Goal: Task Accomplishment & Management: Manage account settings

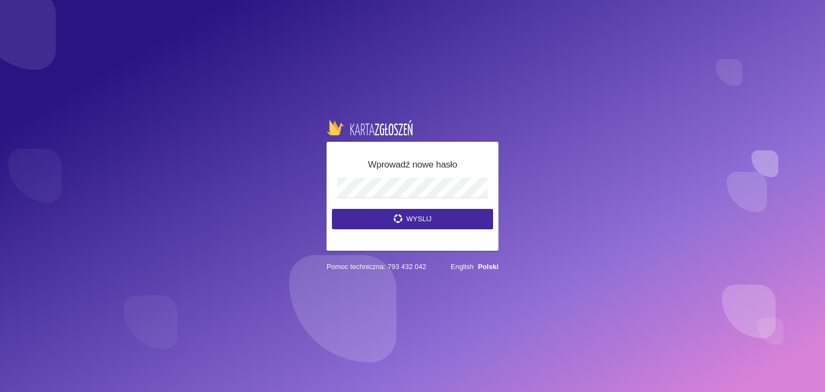
click at [332, 209] on button "Wyslij" at bounding box center [412, 219] width 161 height 20
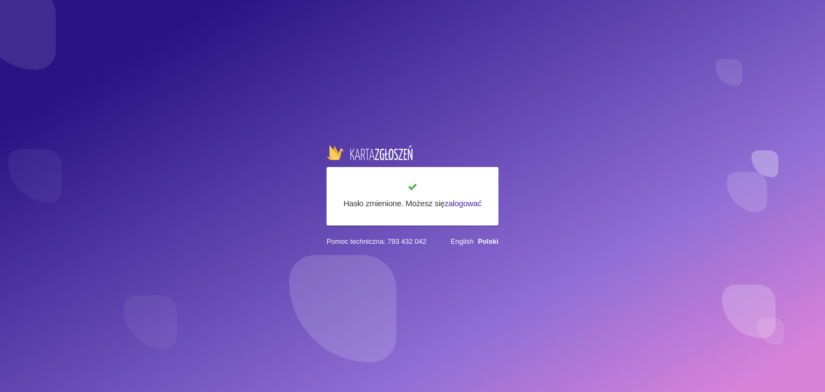
click at [470, 199] on link "zalogować" at bounding box center [463, 203] width 37 height 9
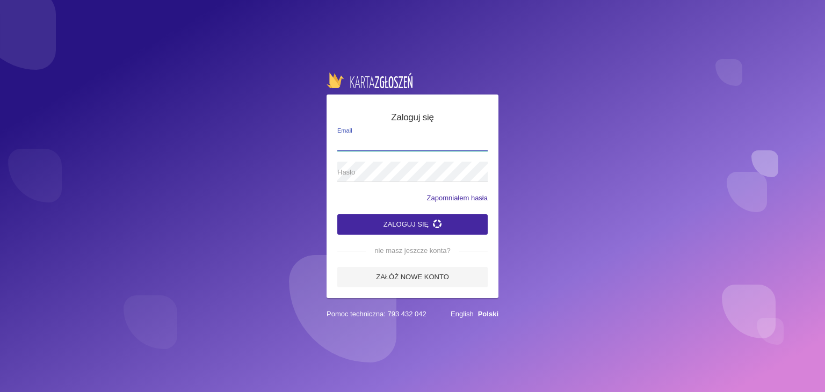
type input "[EMAIL_ADDRESS][DOMAIN_NAME]"
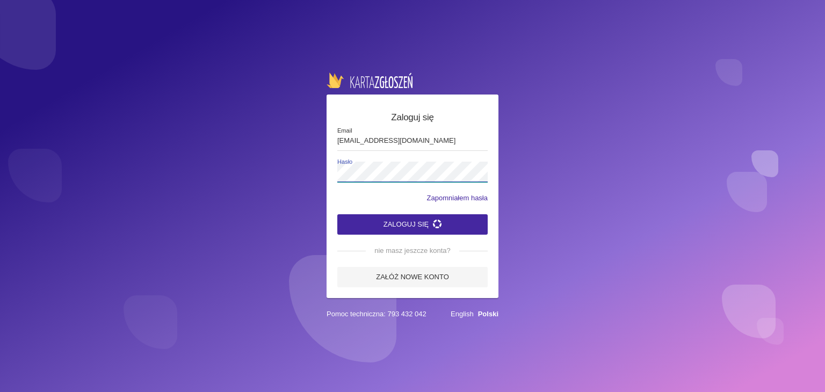
click at [337, 214] on button "Zaloguj się" at bounding box center [412, 224] width 150 height 20
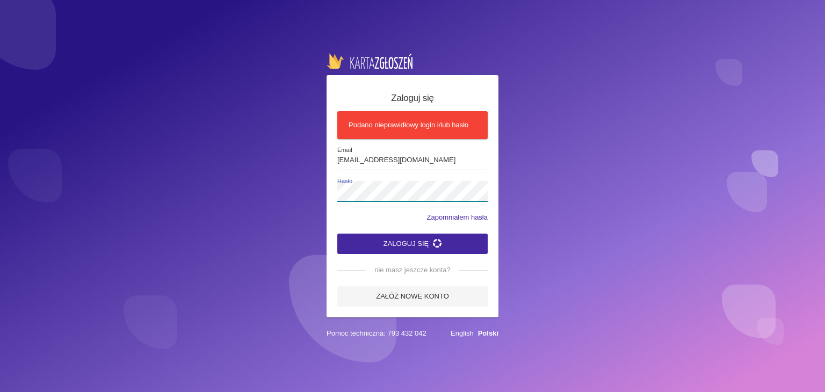
click at [337, 234] on button "Zaloguj się" at bounding box center [412, 244] width 150 height 20
click at [431, 243] on button "Zaloguj się" at bounding box center [412, 244] width 150 height 20
click at [156, 196] on div "Zaloguj się Podano nieprawidłowy login i/lub hasło nataliaa.czyz4@gmail.com Ema…" at bounding box center [412, 196] width 825 height 392
click at [337, 234] on button "Zaloguj się" at bounding box center [412, 244] width 150 height 20
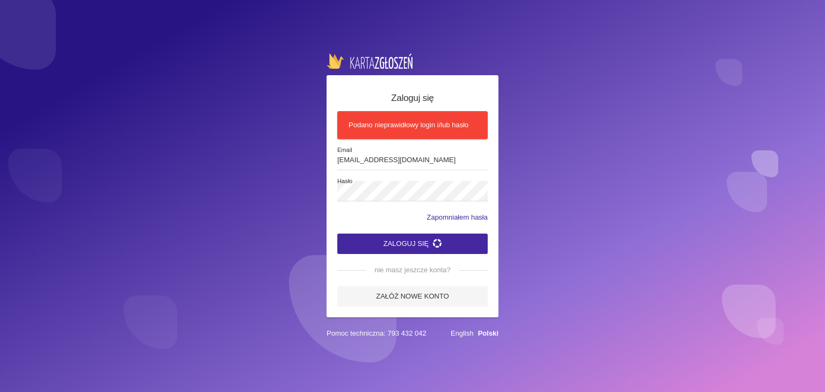
click at [346, 215] on div "Zapomniałem hasła" at bounding box center [412, 217] width 150 height 11
click at [460, 214] on link "Zapomniałem hasła" at bounding box center [457, 217] width 61 height 11
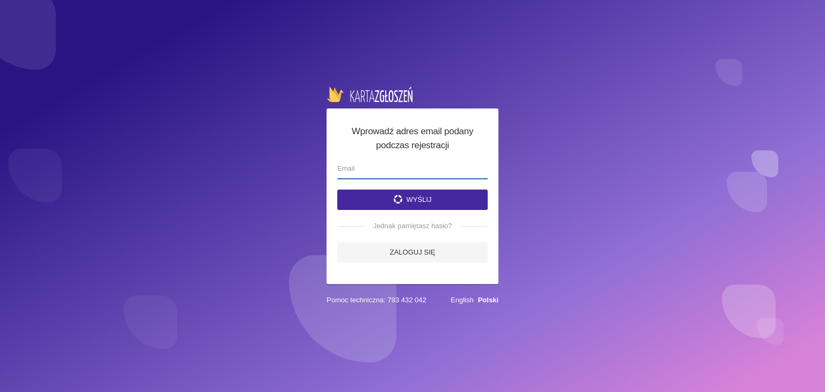
click at [414, 169] on input "email" at bounding box center [412, 168] width 150 height 20
click at [397, 255] on link "Zaloguj się" at bounding box center [412, 252] width 150 height 20
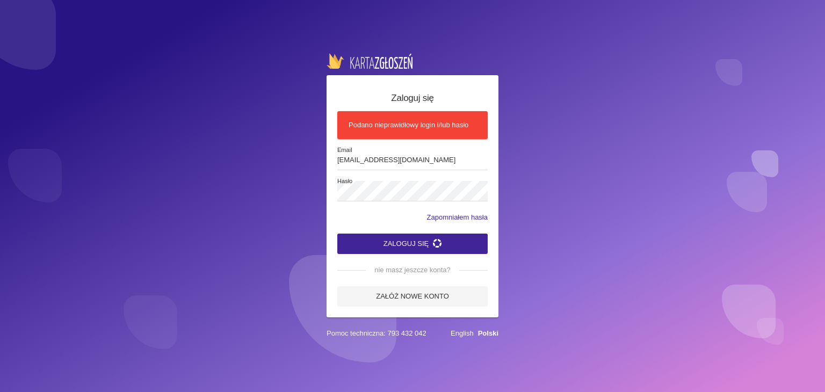
click at [421, 237] on button "Zaloguj się" at bounding box center [412, 244] width 150 height 20
click at [451, 221] on link "Zapomniałem hasła" at bounding box center [457, 217] width 61 height 11
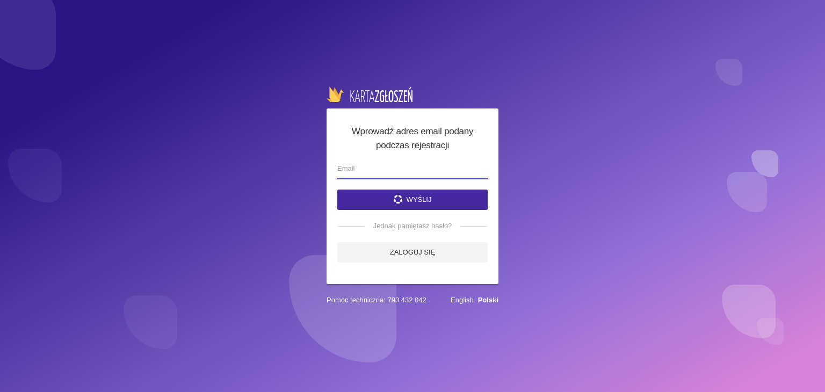
click at [390, 158] on input "email" at bounding box center [412, 168] width 150 height 20
type input "[EMAIL_ADDRESS][DOMAIN_NAME]"
click at [431, 197] on button "Wyślij" at bounding box center [412, 200] width 150 height 20
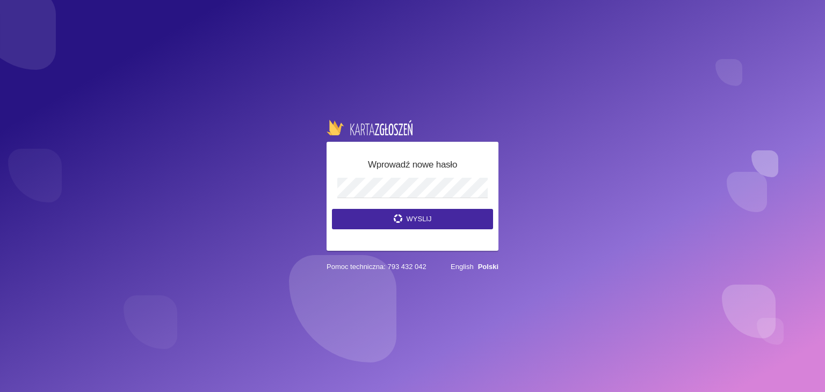
click at [332, 209] on button "Wyslij" at bounding box center [412, 219] width 161 height 20
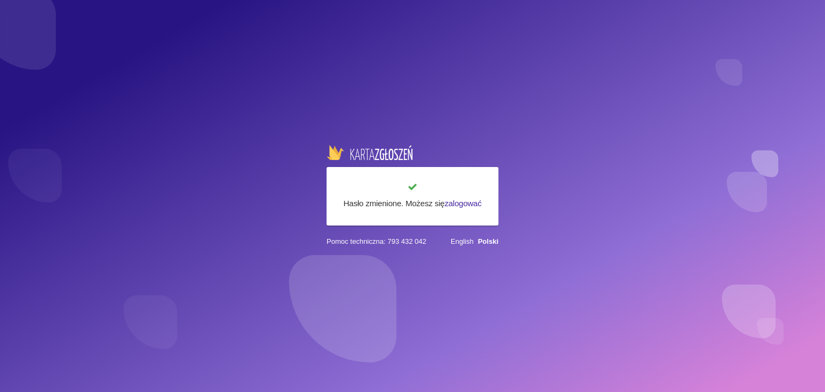
click at [456, 205] on link "zalogować" at bounding box center [463, 203] width 37 height 9
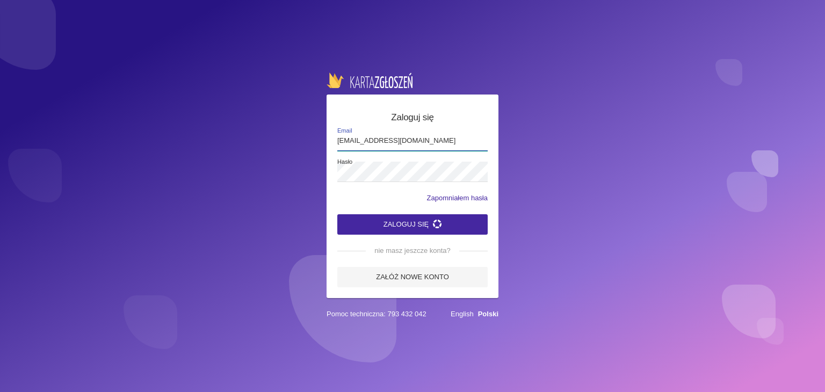
click at [394, 136] on input "[EMAIL_ADDRESS][DOMAIN_NAME]" at bounding box center [412, 141] width 150 height 20
click at [436, 142] on input "[EMAIL_ADDRESS][DOMAIN_NAME]" at bounding box center [412, 141] width 150 height 20
type input "[EMAIL_ADDRESS][DOMAIN_NAME]"
drag, startPoint x: 284, startPoint y: 176, endPoint x: 150, endPoint y: 182, distance: 133.3
click at [150, 182] on div "Zaloguj się [EMAIL_ADDRESS][DOMAIN_NAME] Email Hasło Zapomniałem hasła Zaloguj …" at bounding box center [412, 196] width 825 height 392
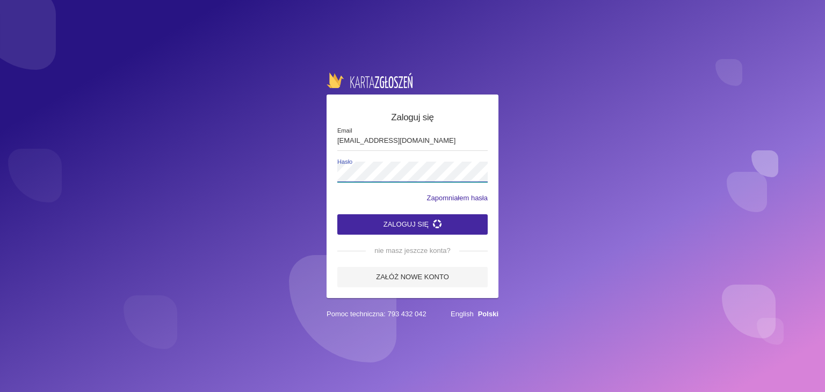
click at [337, 214] on button "Zaloguj się" at bounding box center [412, 224] width 150 height 20
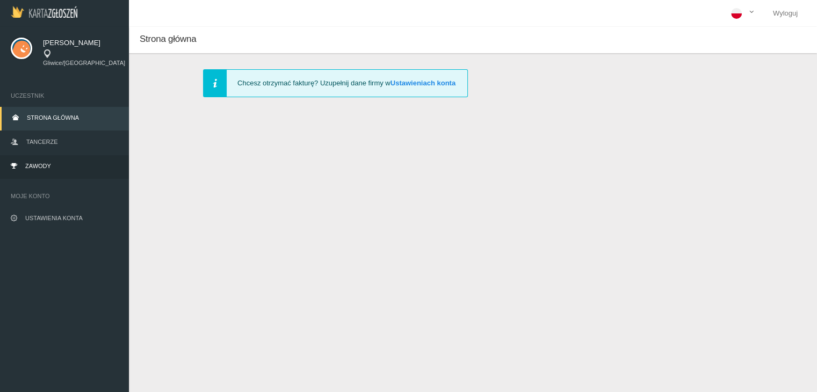
click at [55, 160] on link "Zawody" at bounding box center [64, 167] width 129 height 24
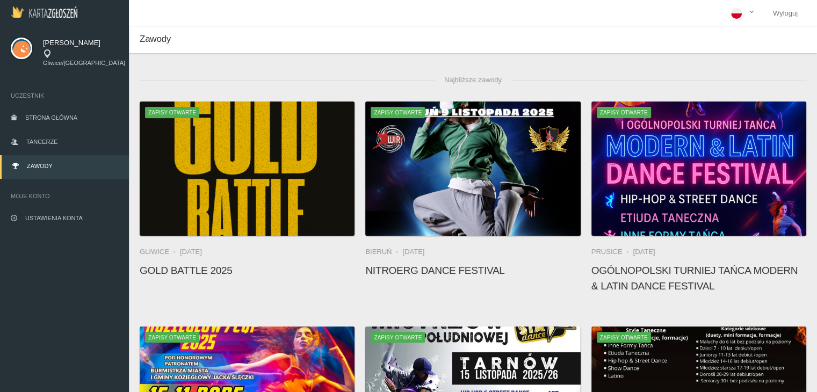
drag, startPoint x: 552, startPoint y: 26, endPoint x: 516, endPoint y: -37, distance: 73.1
click at [516, 0] on html "Wyloguj [PERSON_NAME] Gliwice/Knurów Uczestnik Strona główna Tancerze Zawody Mo…" at bounding box center [408, 196] width 817 height 392
